Goal: Subscribe to service/newsletter

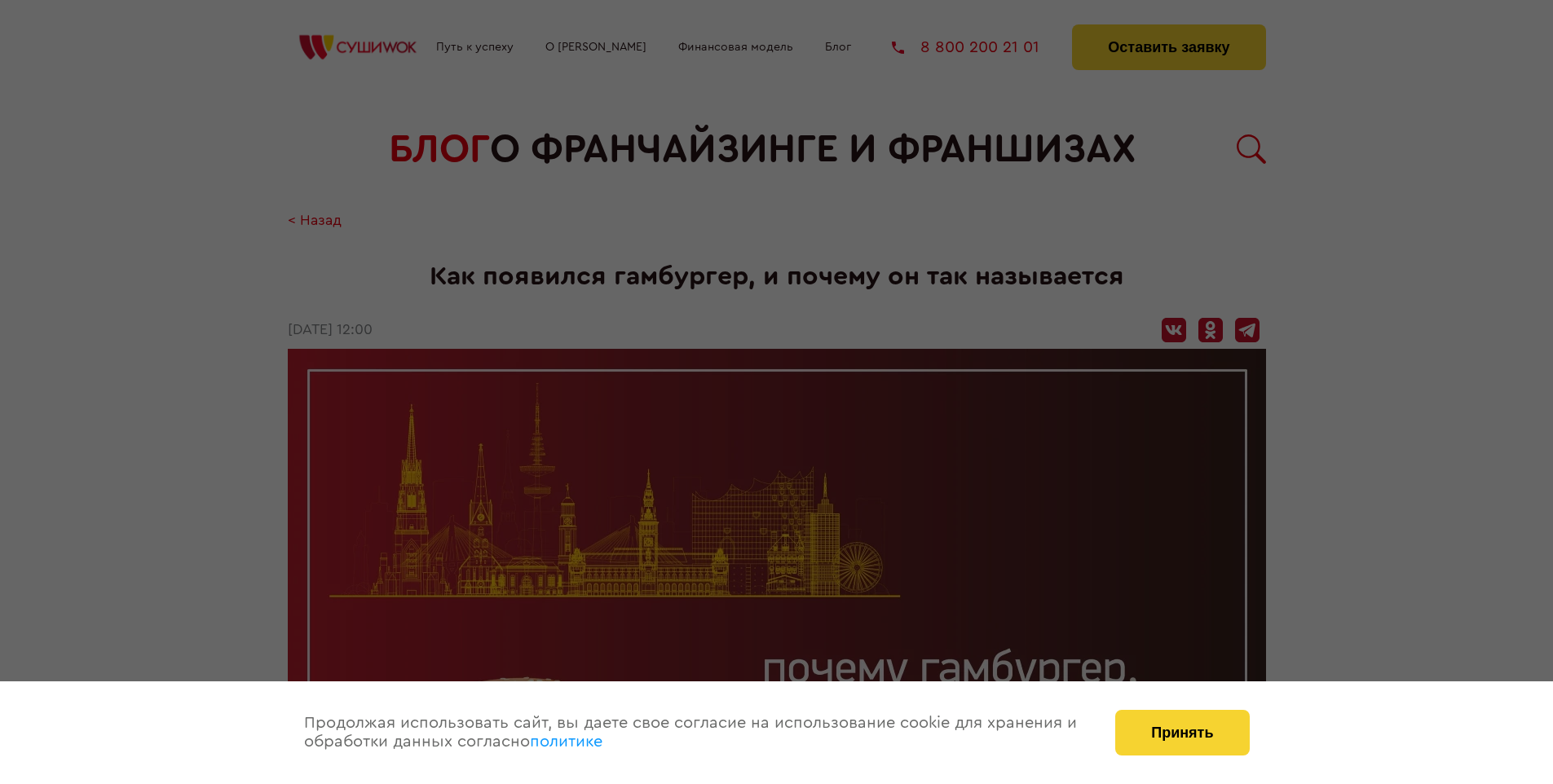
scroll to position [2167, 0]
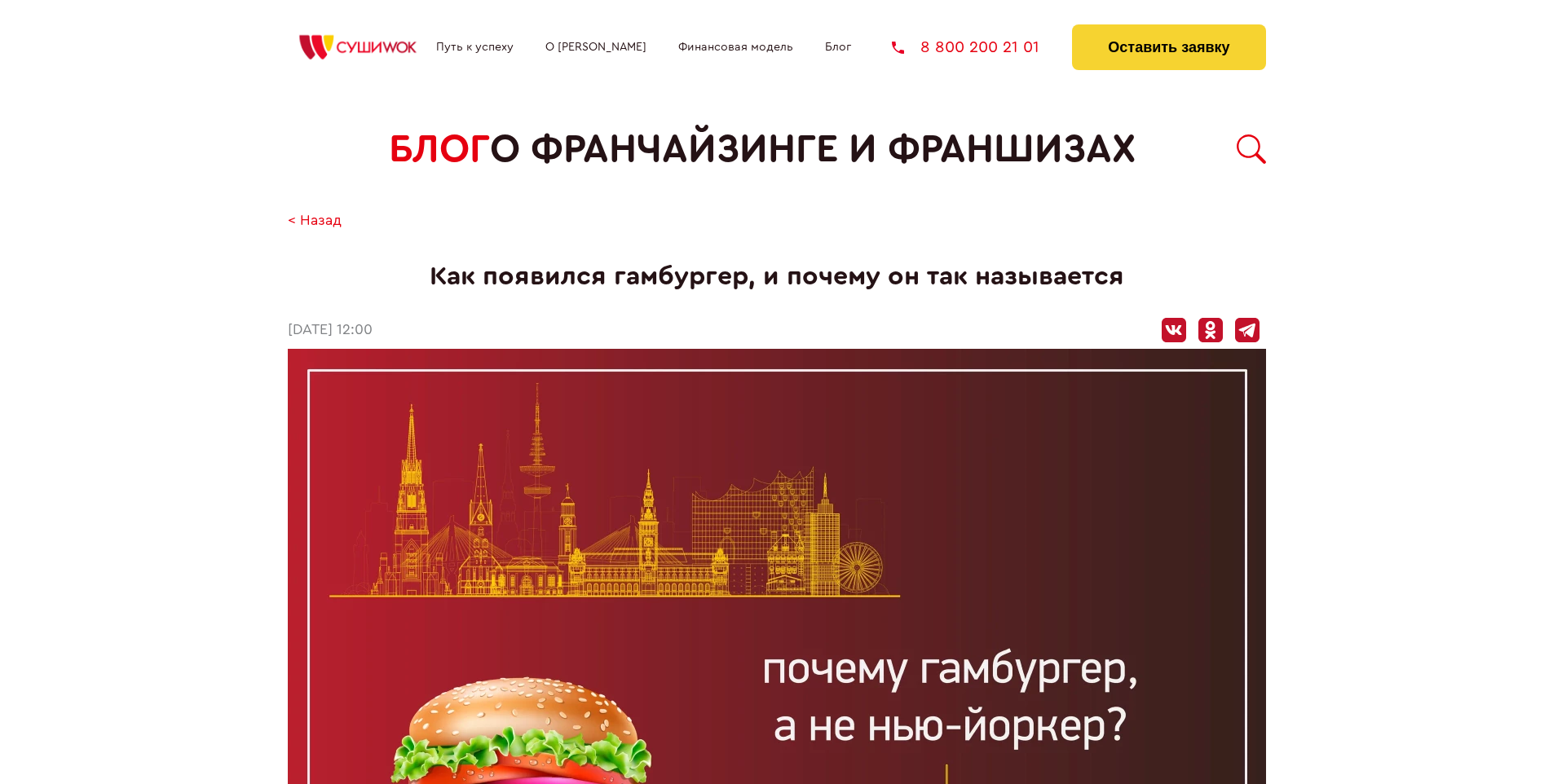
scroll to position [2167, 0]
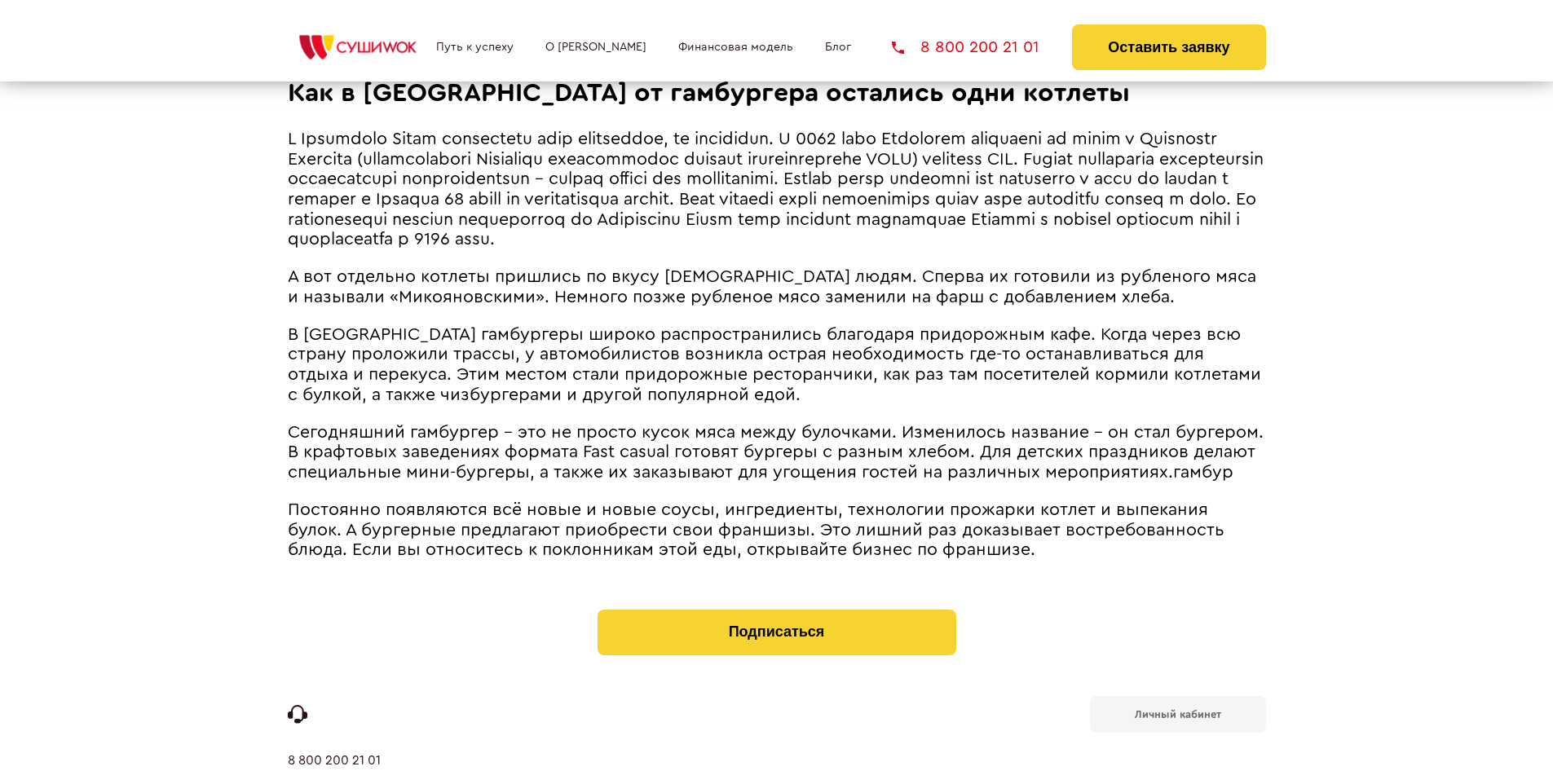
click at [1177, 709] on b "Личный кабинет" at bounding box center [1179, 714] width 87 height 11
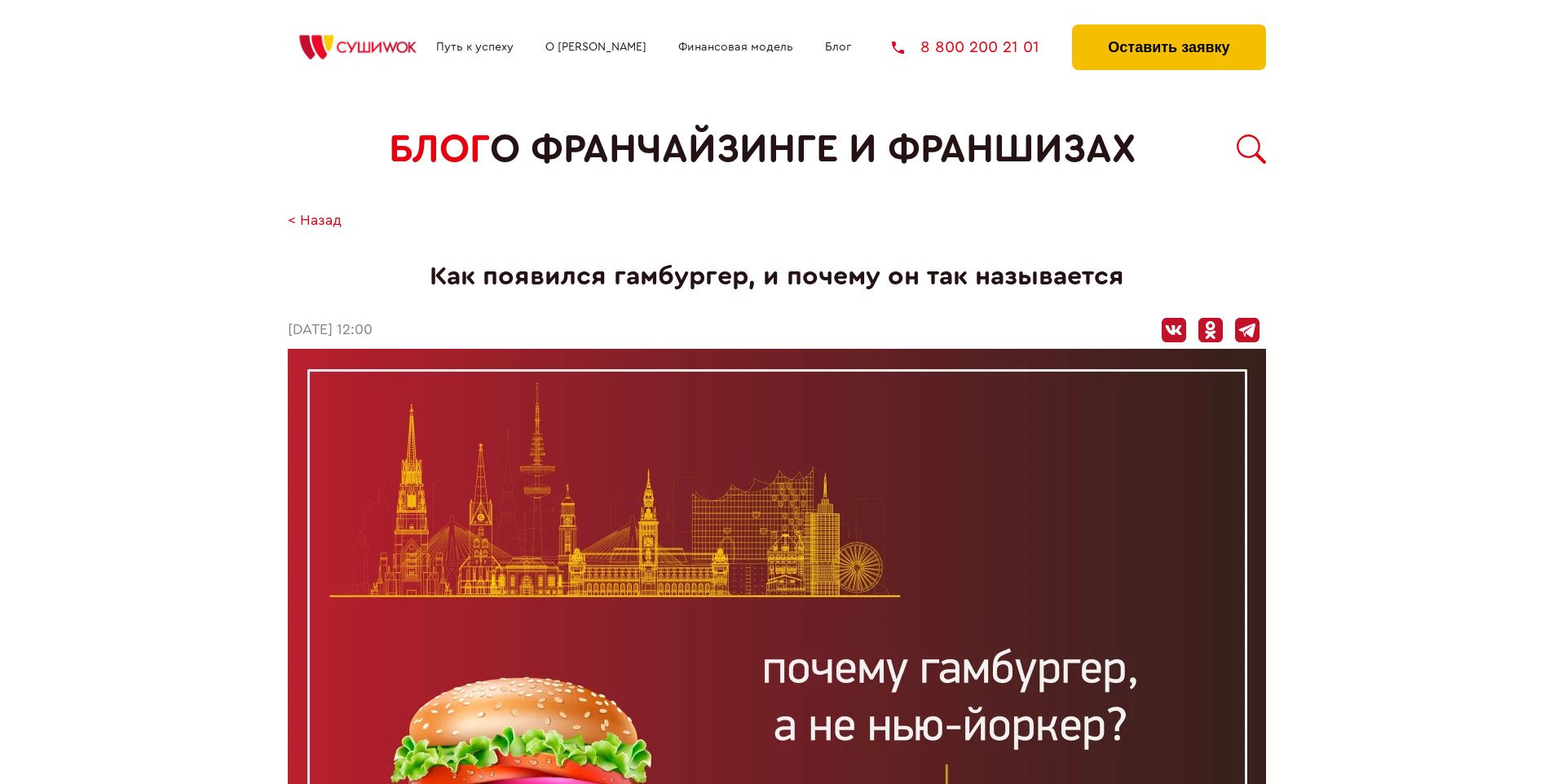
click at [1168, 28] on button "Оставить заявку" at bounding box center [1169, 48] width 193 height 46
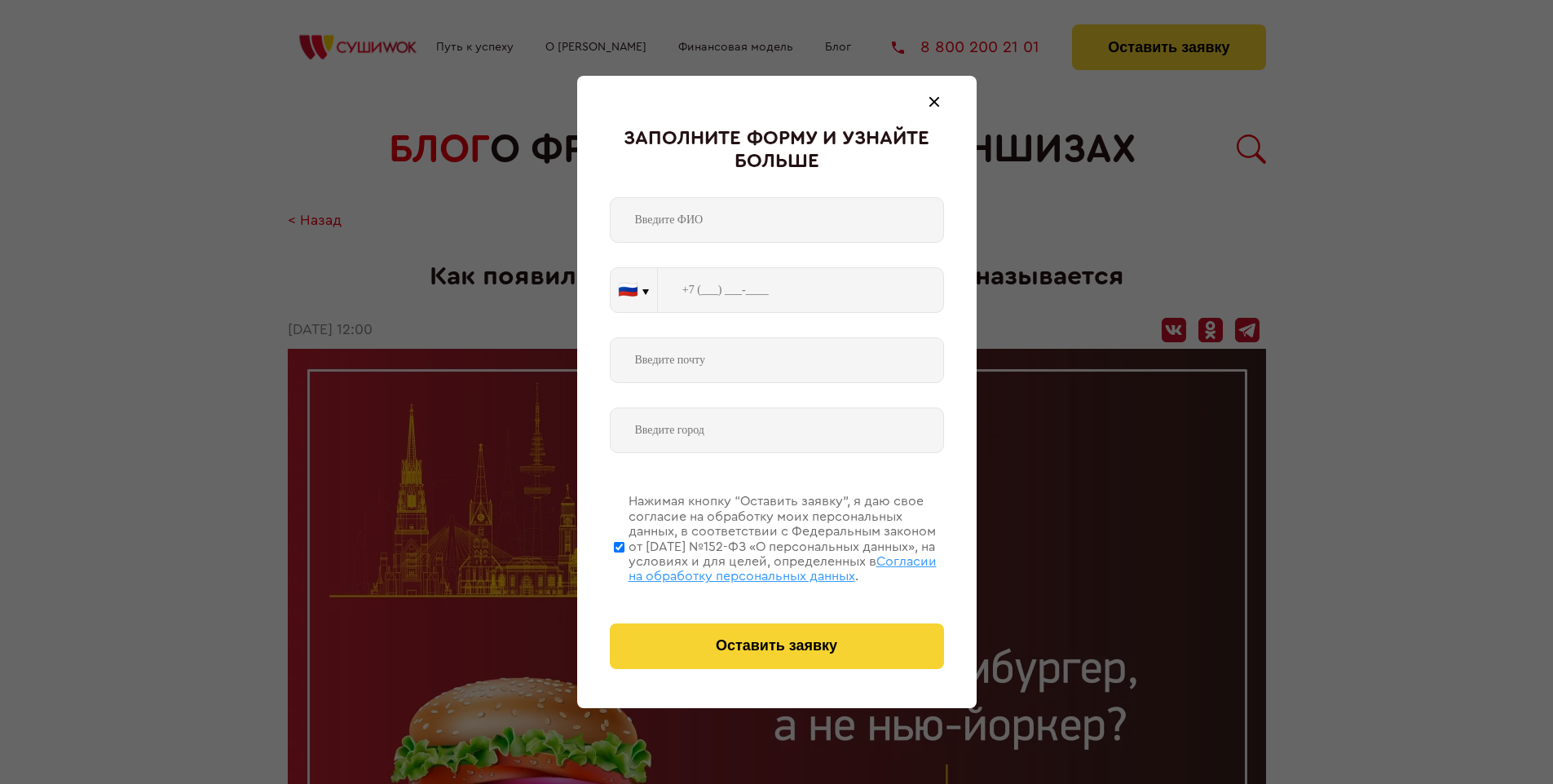
click at [756, 566] on span "Согласии на обработку персональных данных" at bounding box center [783, 568] width 308 height 27
click at [625, 566] on input "Нажимая кнопку “Оставить заявку”, я даю свое согласие на обработку моих персона…" at bounding box center [620, 547] width 11 height 130
checkbox input "false"
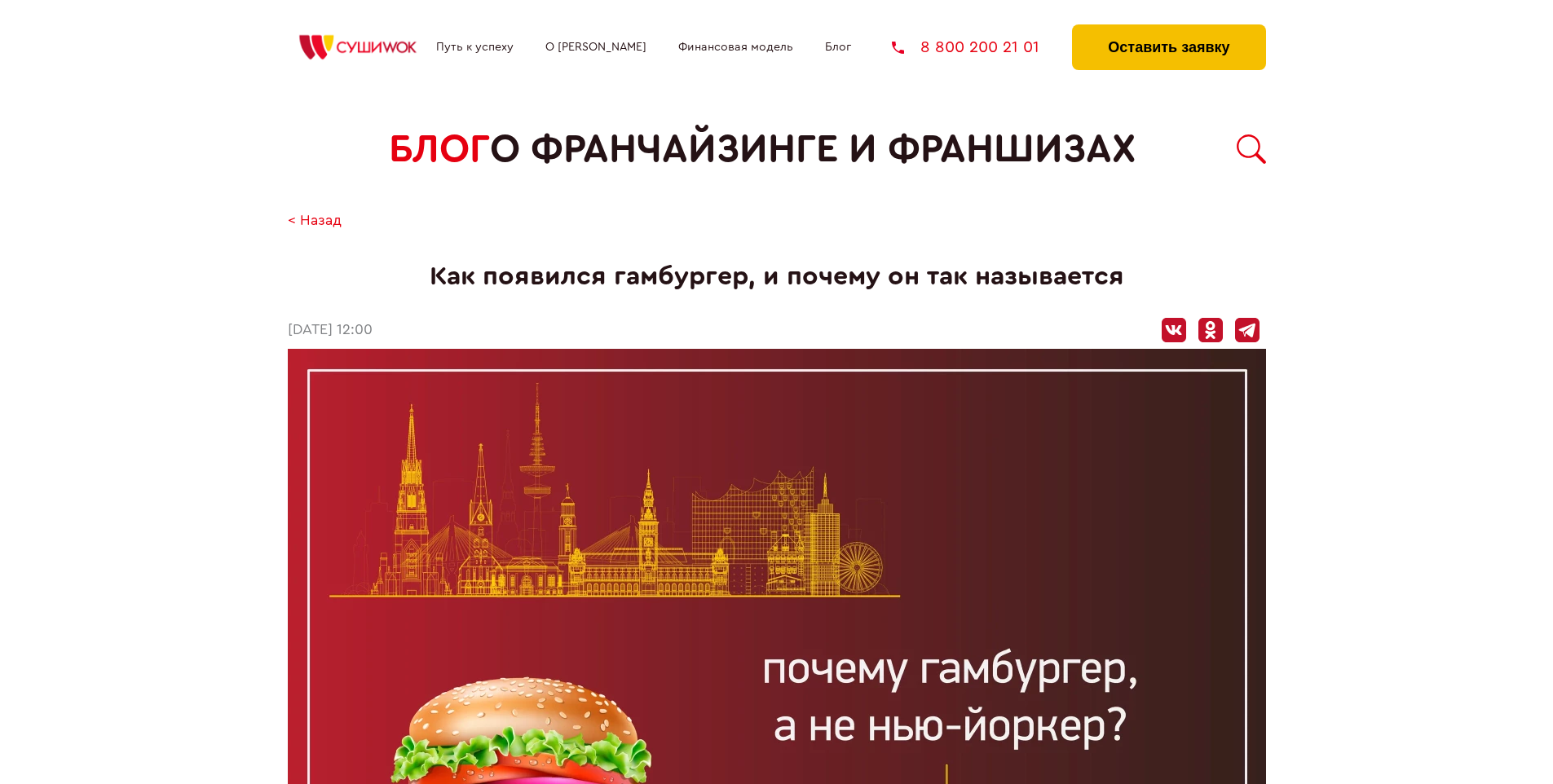
click at [1168, 28] on button "Оставить заявку" at bounding box center [1169, 48] width 193 height 46
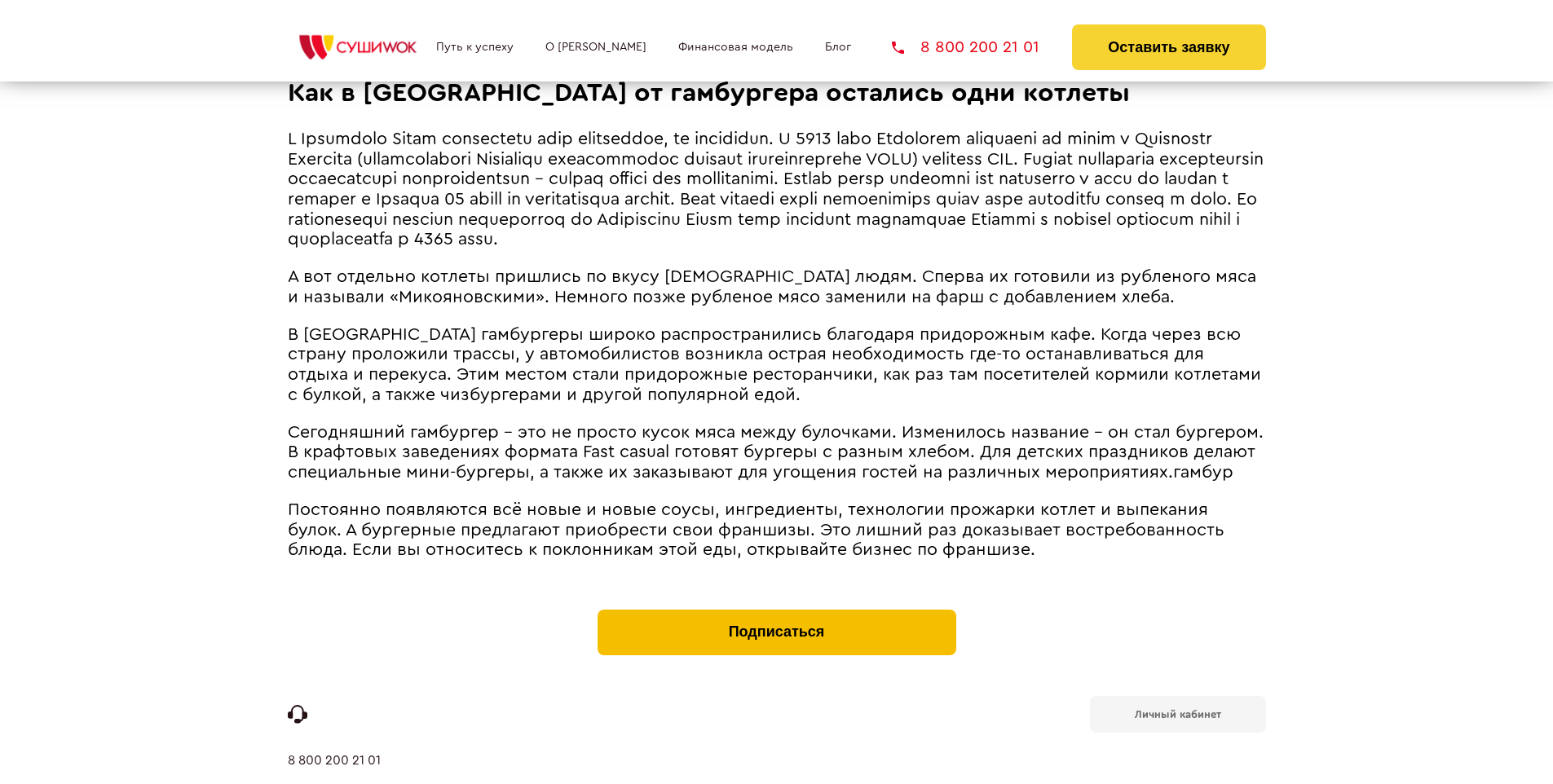
click at [776, 609] on button "Подписаться" at bounding box center [776, 633] width 359 height 46
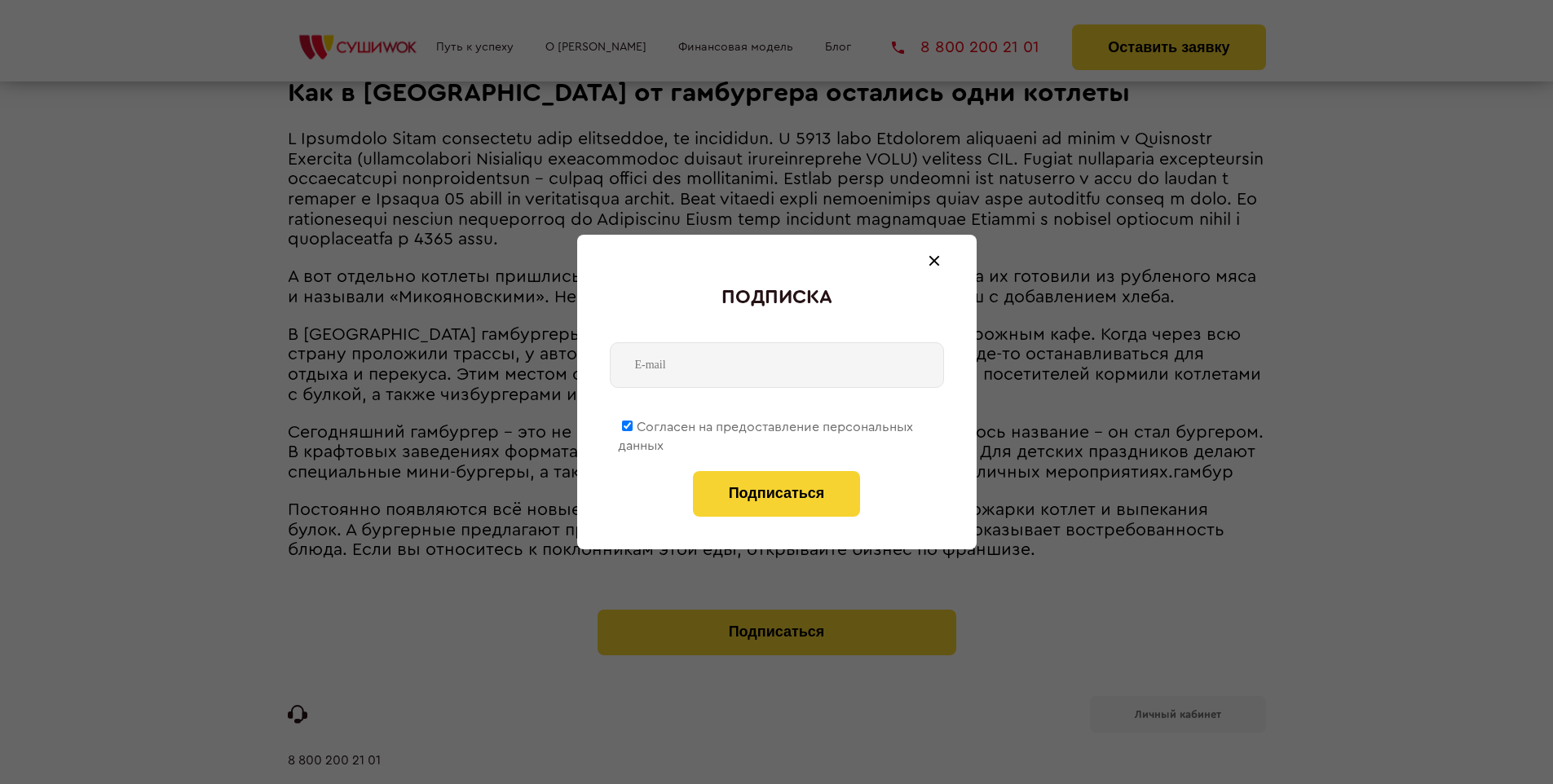
click at [767, 423] on span "Согласен на предоставление персональных данных" at bounding box center [765, 437] width 295 height 32
click at [633, 423] on input "Согласен на предоставление персональных данных" at bounding box center [628, 426] width 11 height 11
checkbox input "false"
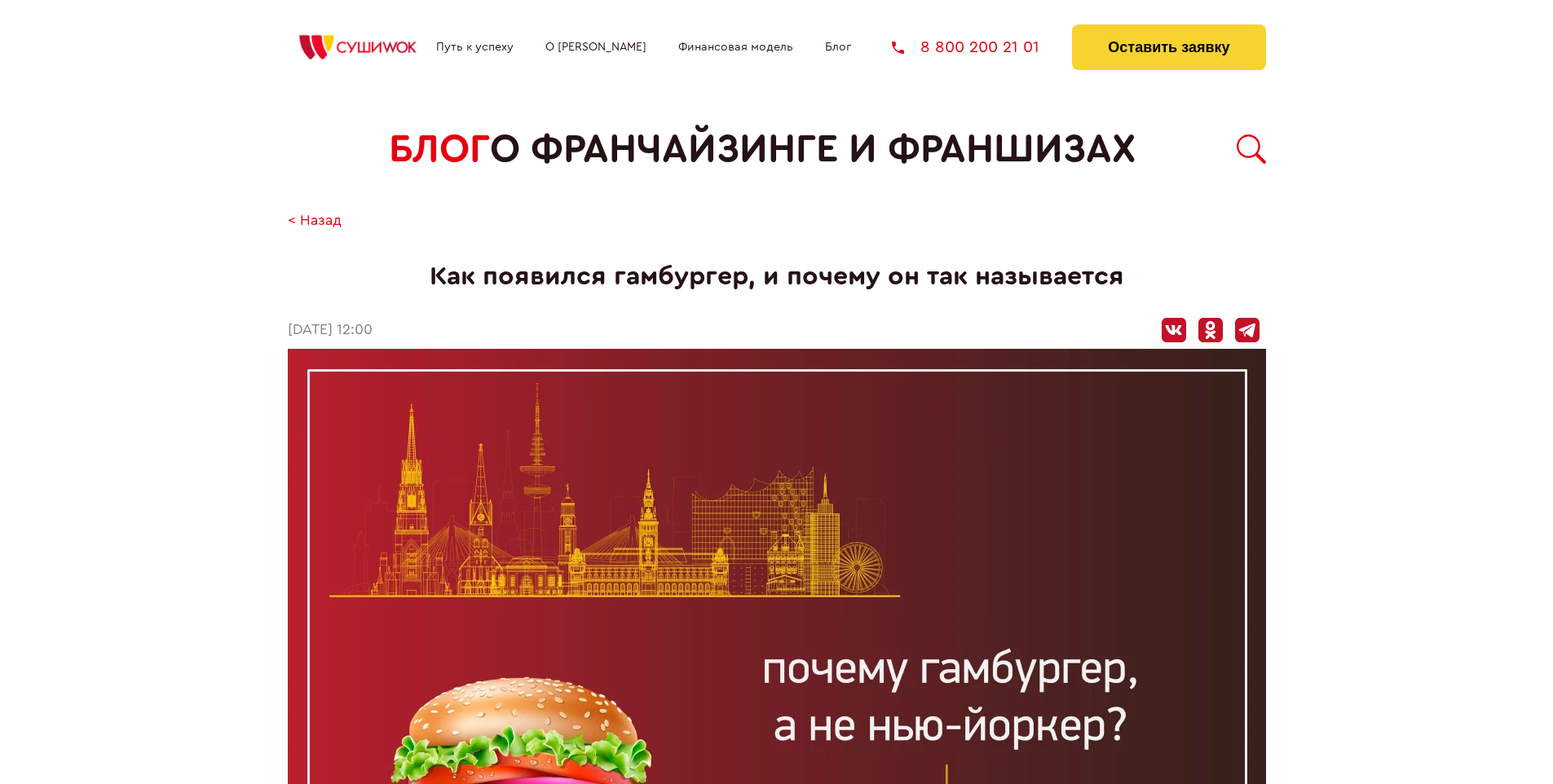
scroll to position [2167, 0]
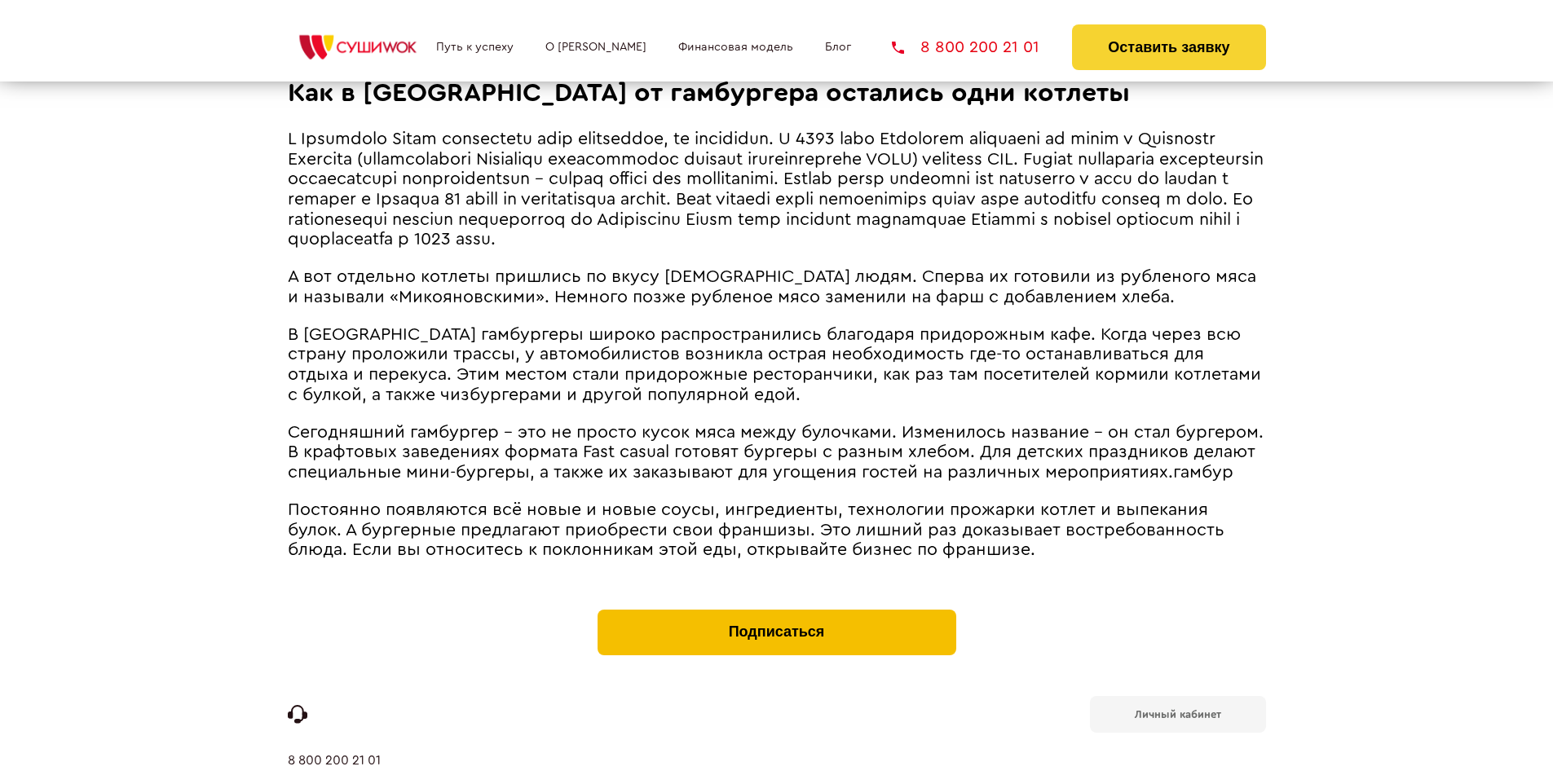
click at [776, 609] on button "Подписаться" at bounding box center [776, 633] width 359 height 46
